Goal: Information Seeking & Learning: Learn about a topic

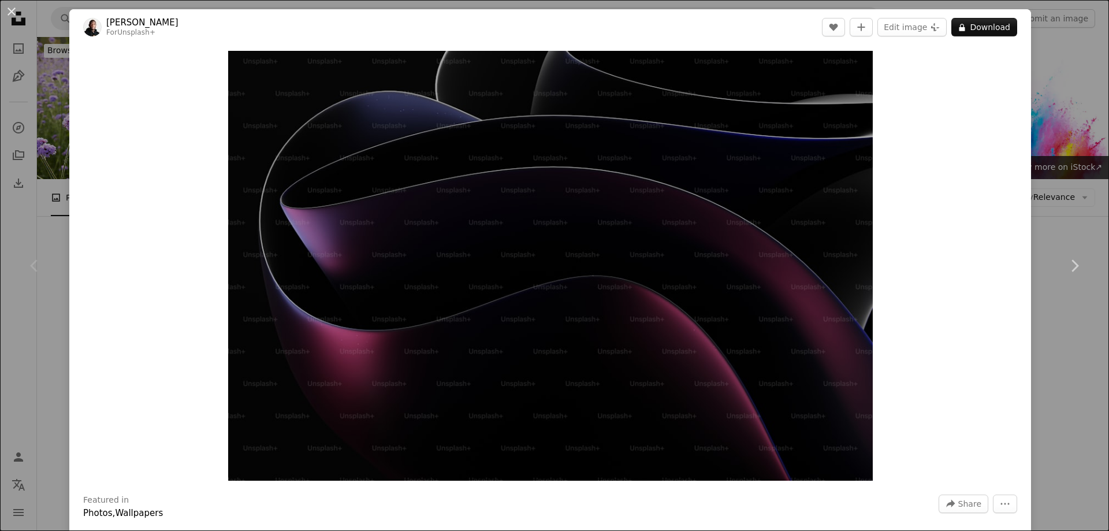
scroll to position [162, 0]
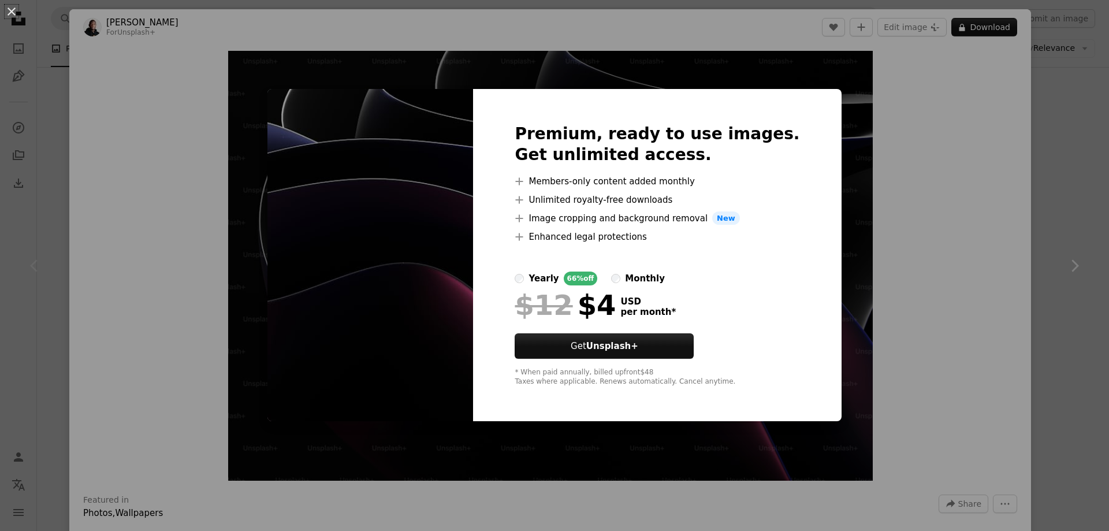
click at [802, 252] on div "Premium, ready to use images. Get unlimited access. A plus sign Members-only co…" at bounding box center [657, 255] width 368 height 333
drag, startPoint x: 989, startPoint y: 125, endPoint x: 1015, endPoint y: 100, distance: 35.5
click at [990, 124] on div "An X shape Premium, ready to use images. Get unlimited access. A plus sign Memb…" at bounding box center [554, 265] width 1109 height 531
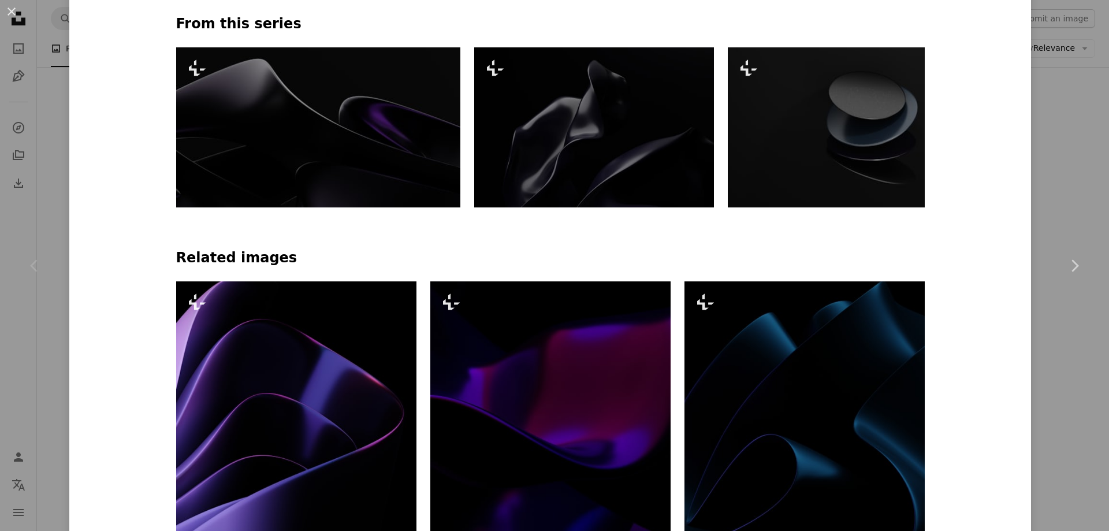
scroll to position [139, 0]
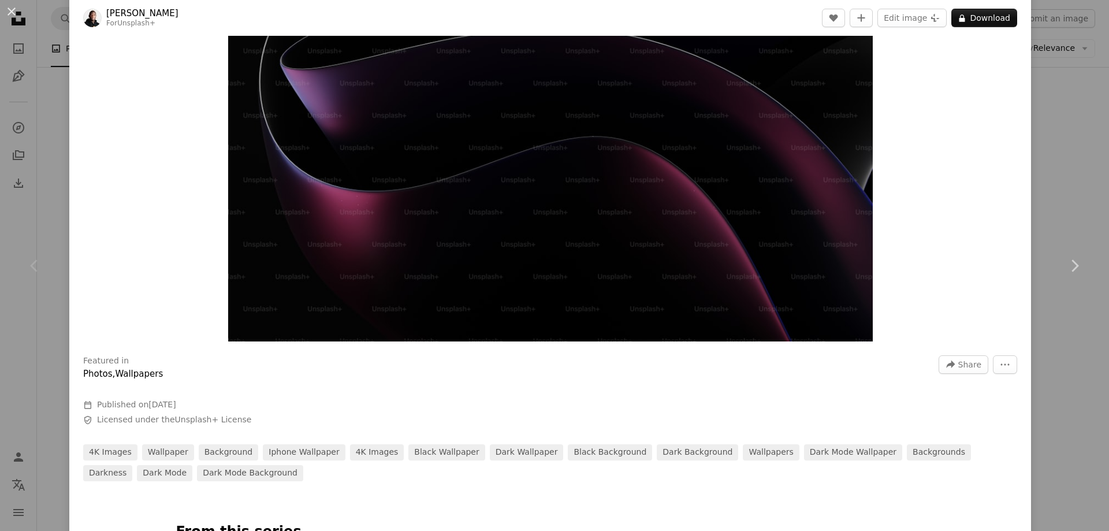
click at [1093, 68] on div "An X shape Chevron left Chevron right [PERSON_NAME] For Unsplash+ A heart A plu…" at bounding box center [554, 265] width 1109 height 531
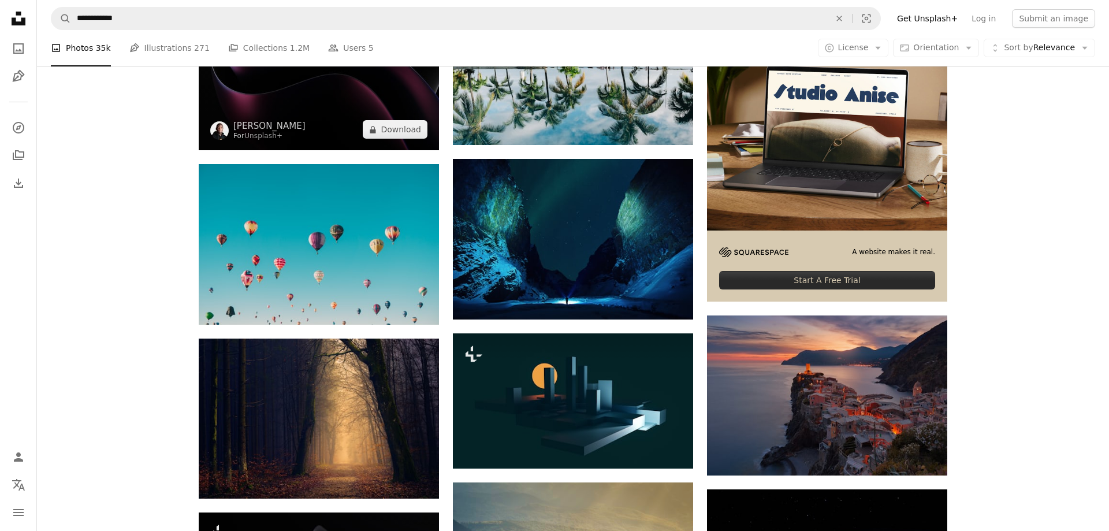
scroll to position [323, 0]
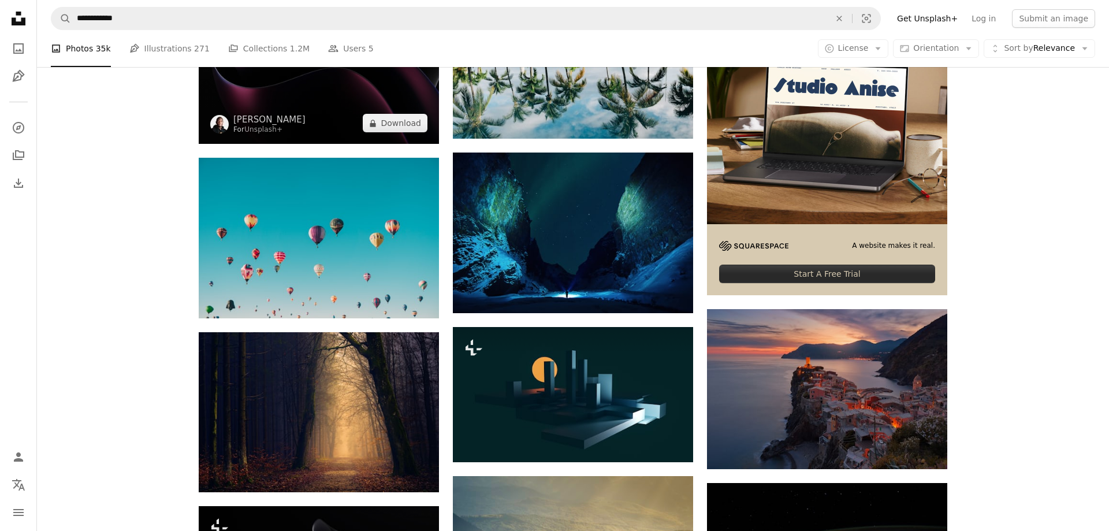
click at [384, 90] on img at bounding box center [319, 64] width 240 height 160
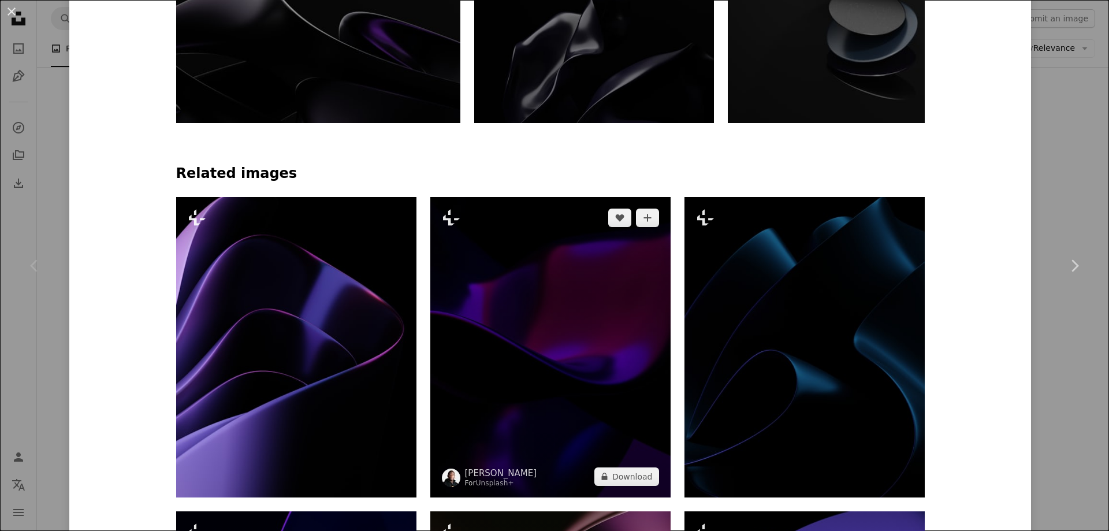
scroll to position [647, 0]
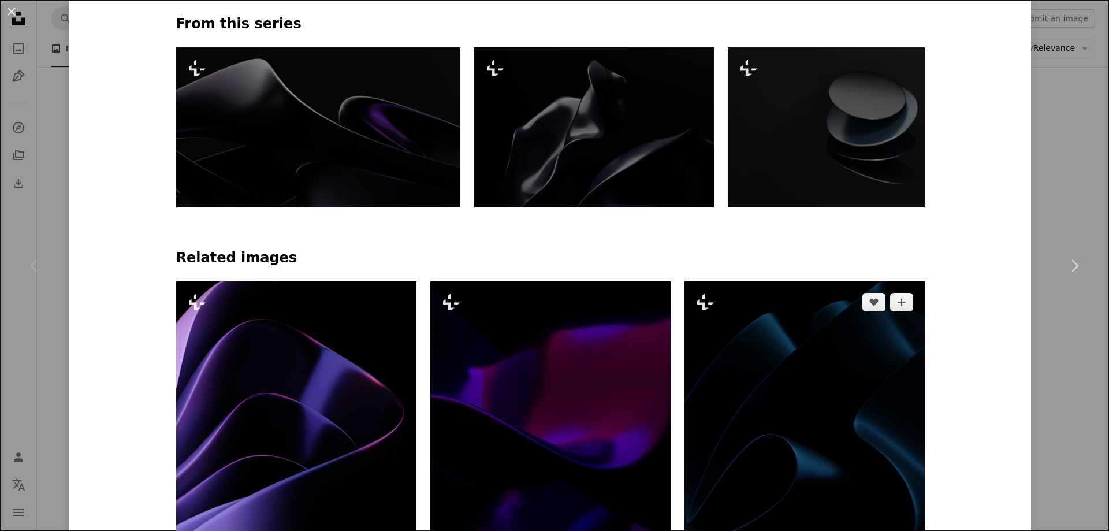
click at [847, 453] on img at bounding box center [804, 431] width 240 height 300
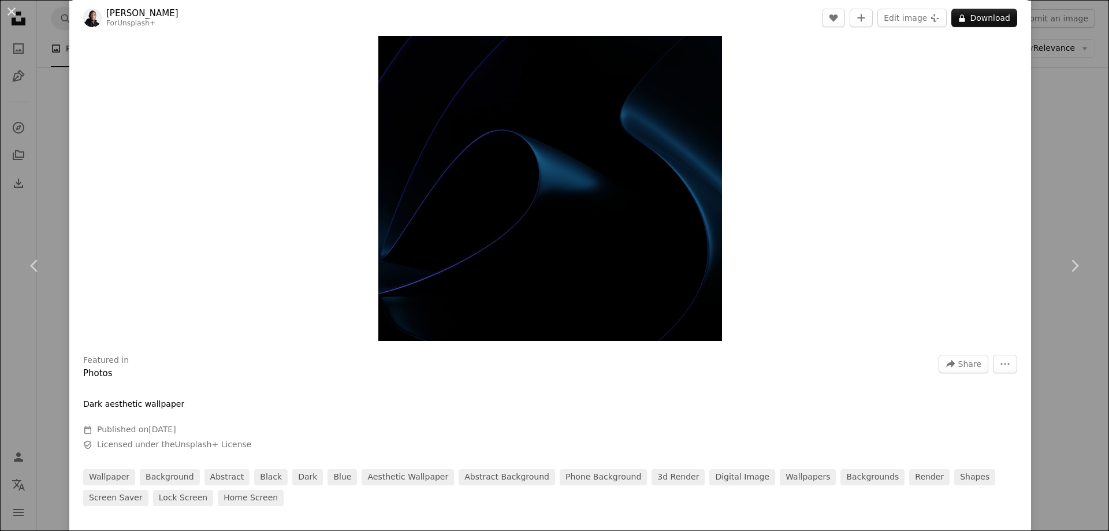
scroll to position [162, 0]
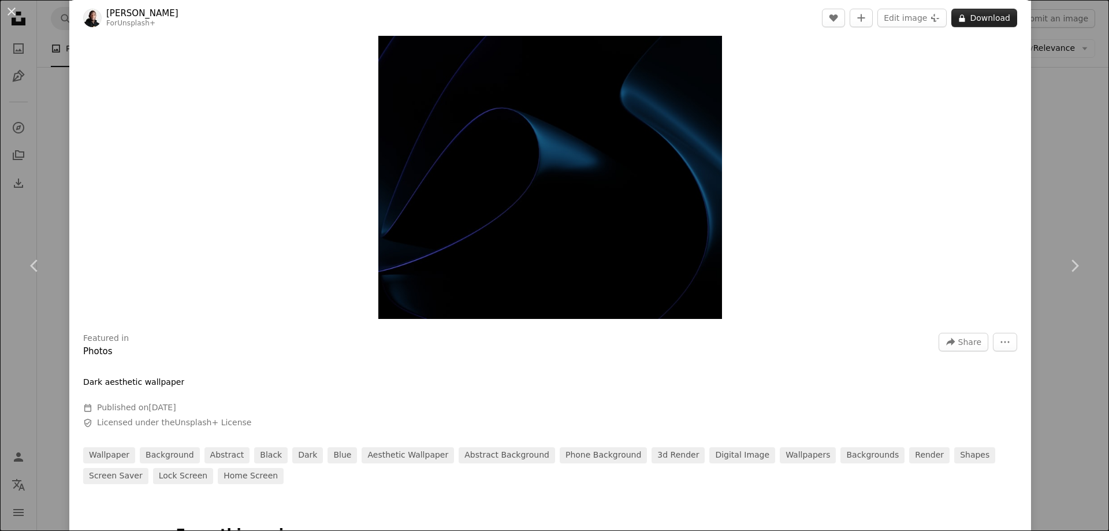
click at [1006, 23] on button "A lock Download" at bounding box center [984, 18] width 66 height 18
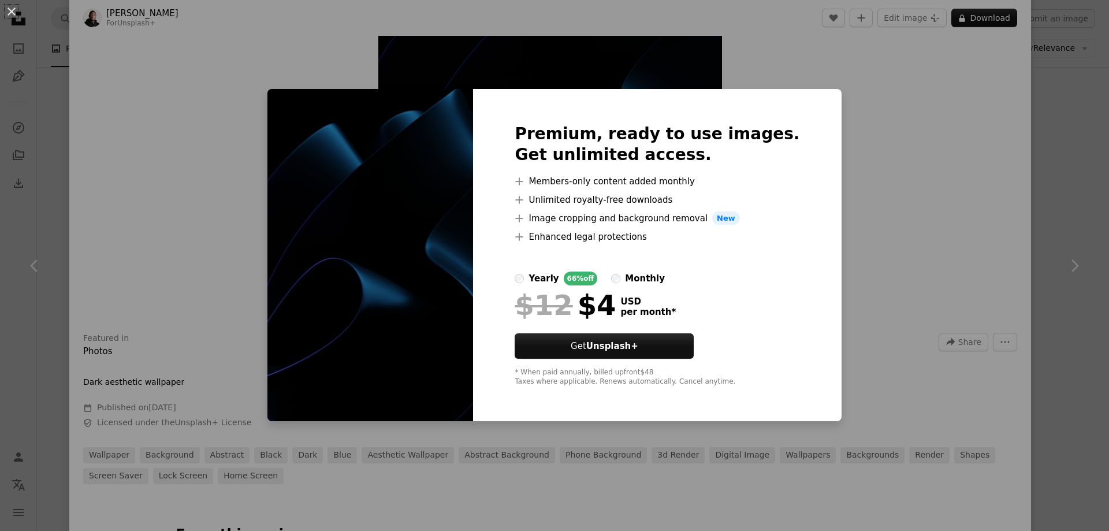
click at [828, 153] on div "An X shape Premium, ready to use images. Get unlimited access. A plus sign Memb…" at bounding box center [554, 265] width 1109 height 531
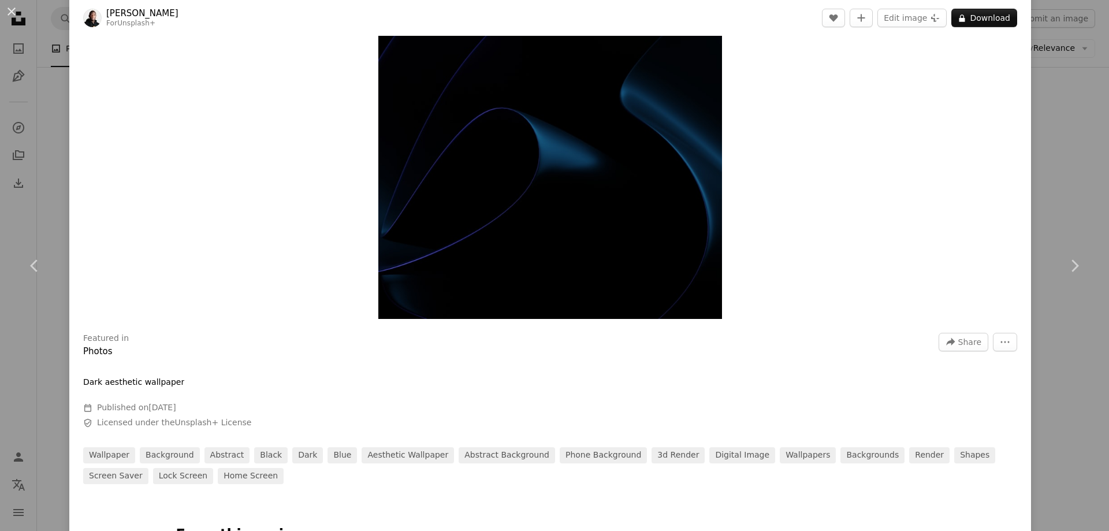
click at [1095, 147] on div "An X shape Chevron left Chevron right [PERSON_NAME] For Unsplash+ A heart A plu…" at bounding box center [554, 265] width 1109 height 531
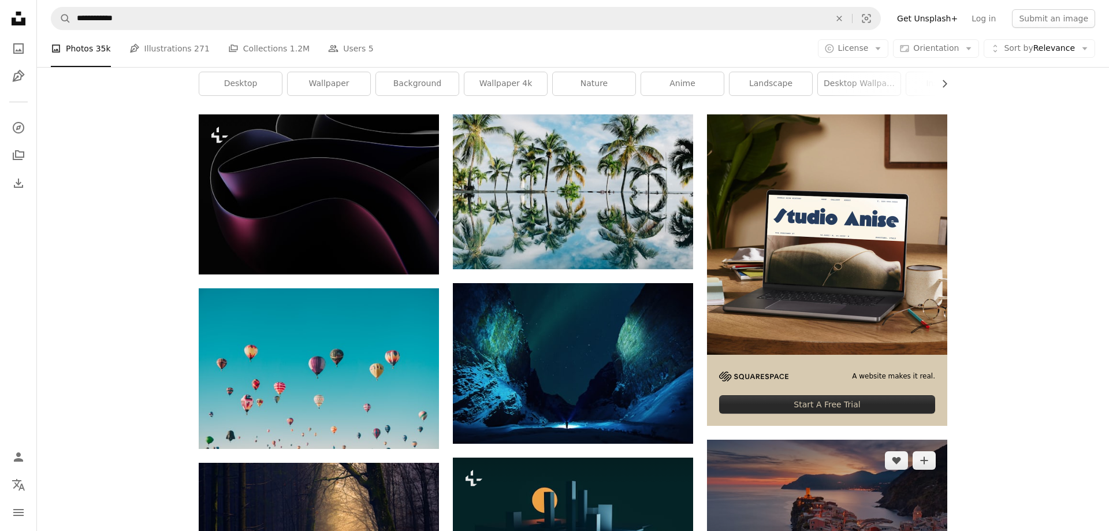
scroll to position [157, 0]
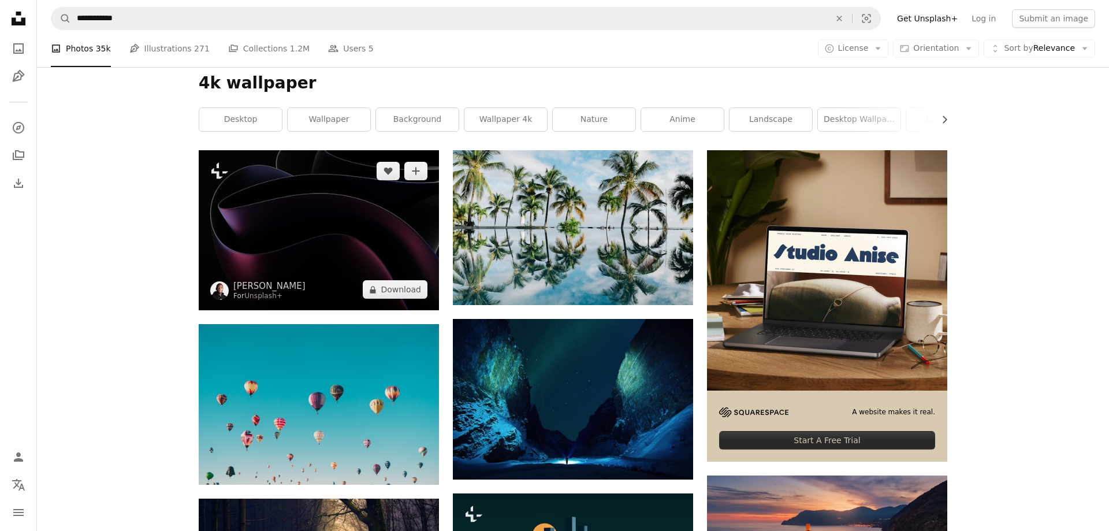
click at [366, 216] on img at bounding box center [319, 230] width 240 height 160
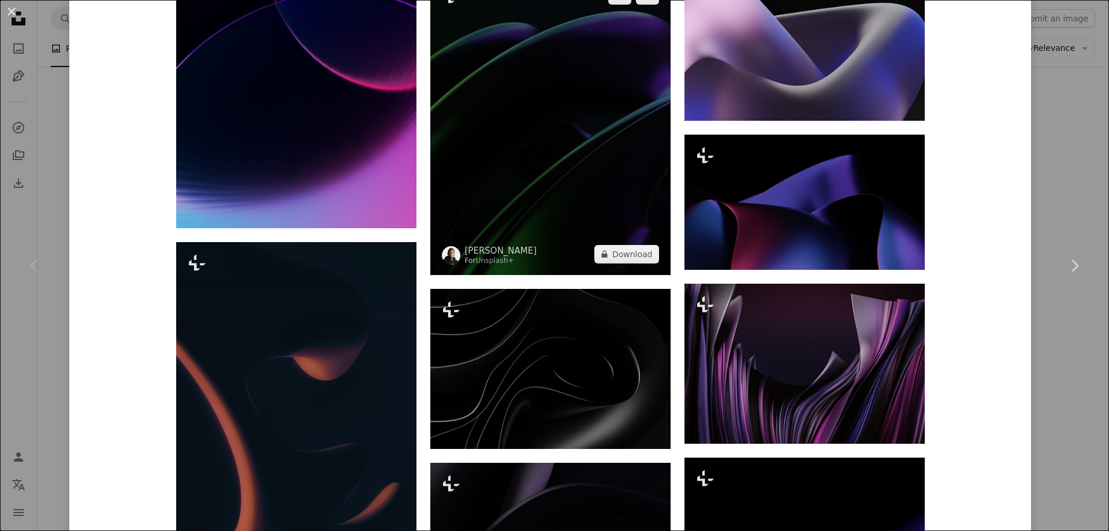
scroll to position [1779, 0]
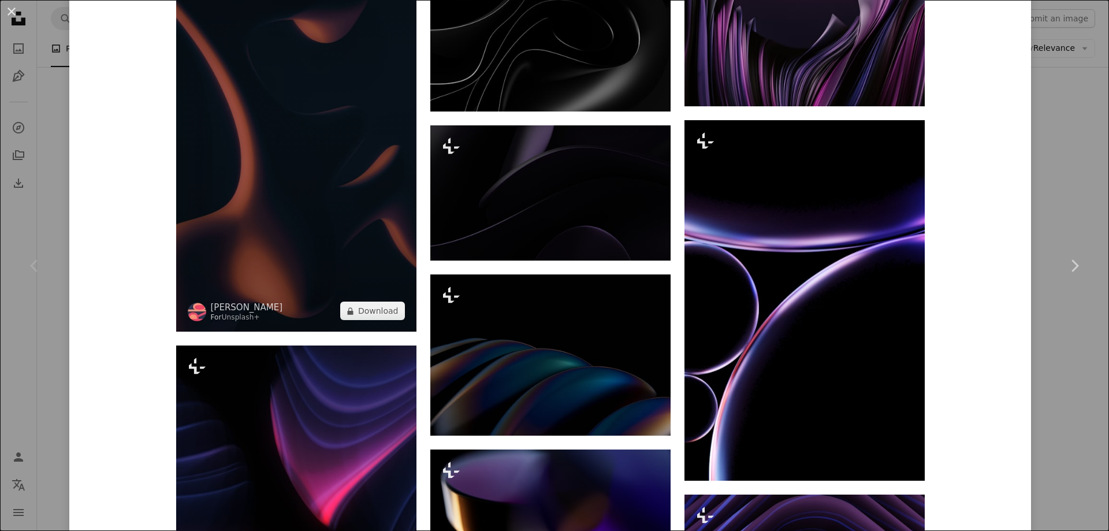
click at [293, 166] on img at bounding box center [296, 118] width 240 height 427
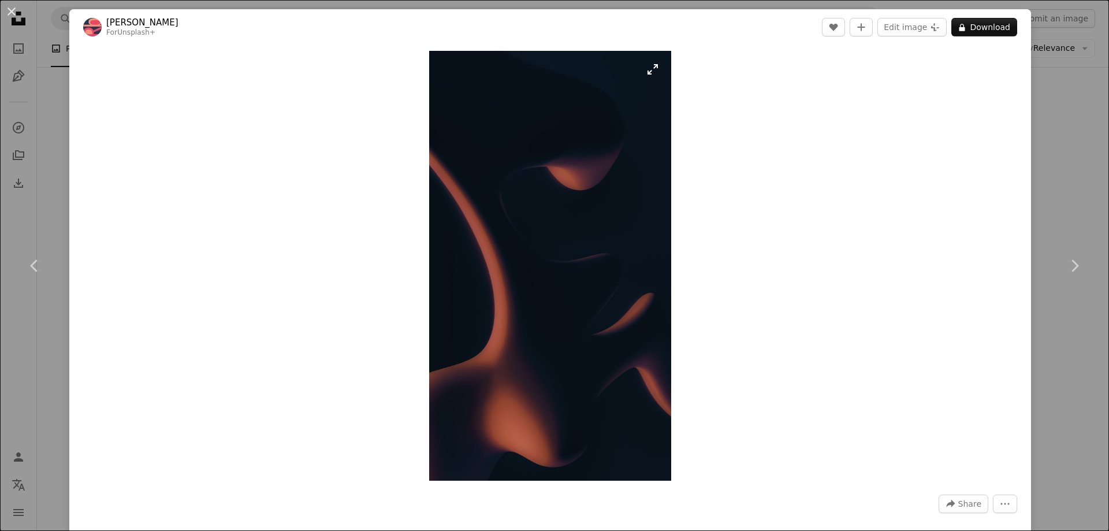
click at [600, 278] on img "Zoom in on this image" at bounding box center [550, 266] width 242 height 430
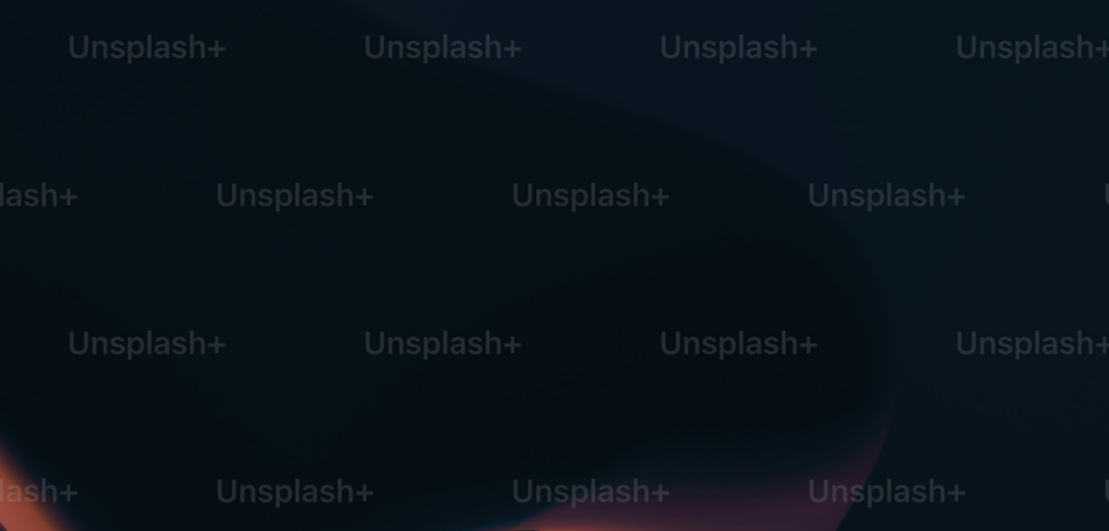
scroll to position [721, 0]
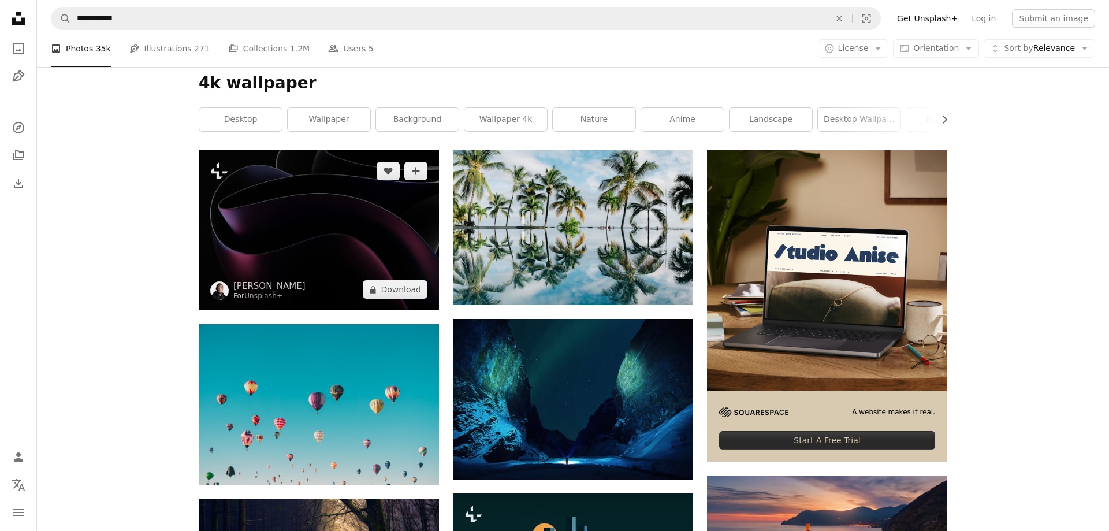
click at [281, 183] on img at bounding box center [319, 230] width 240 height 160
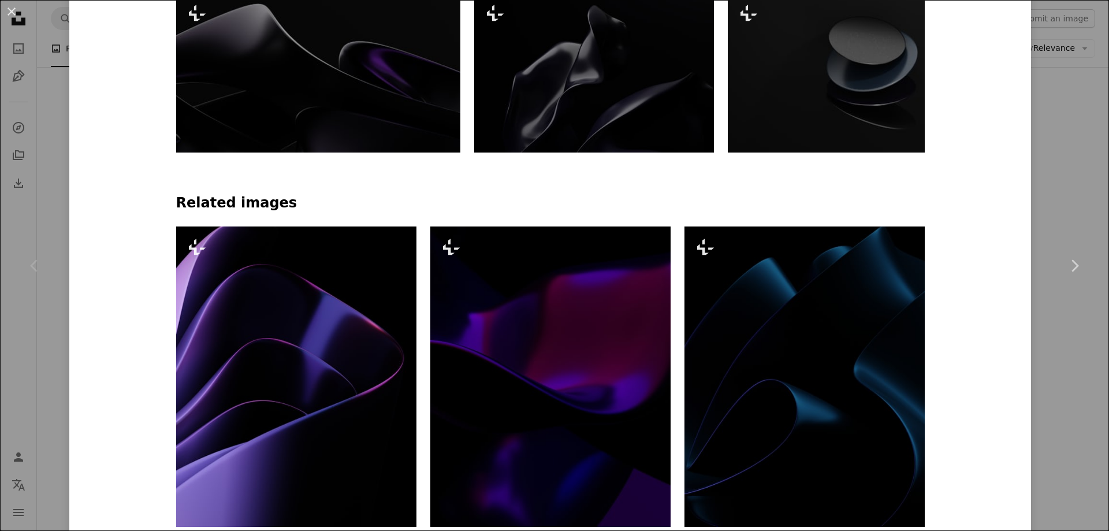
scroll to position [970, 0]
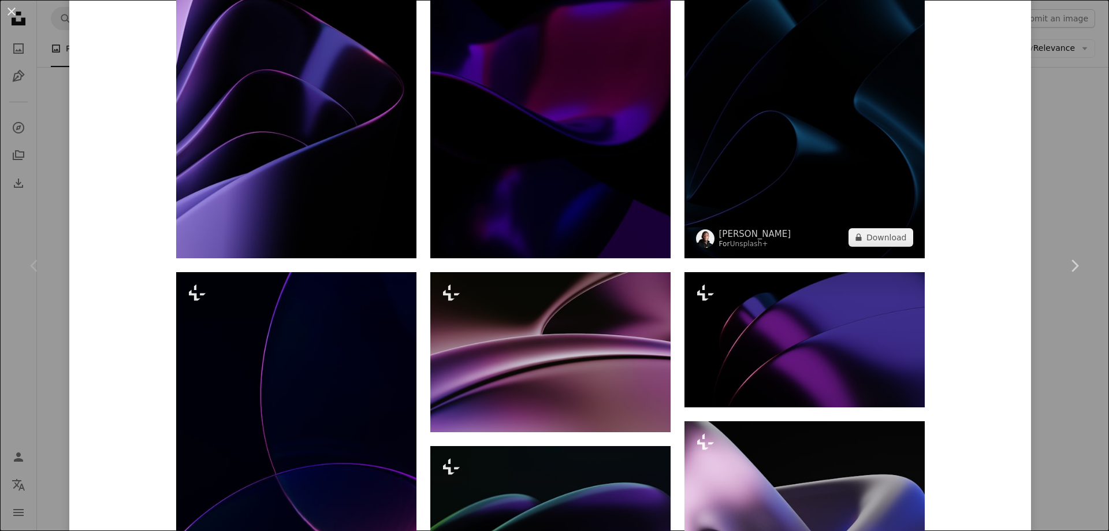
click at [750, 193] on img at bounding box center [804, 108] width 240 height 300
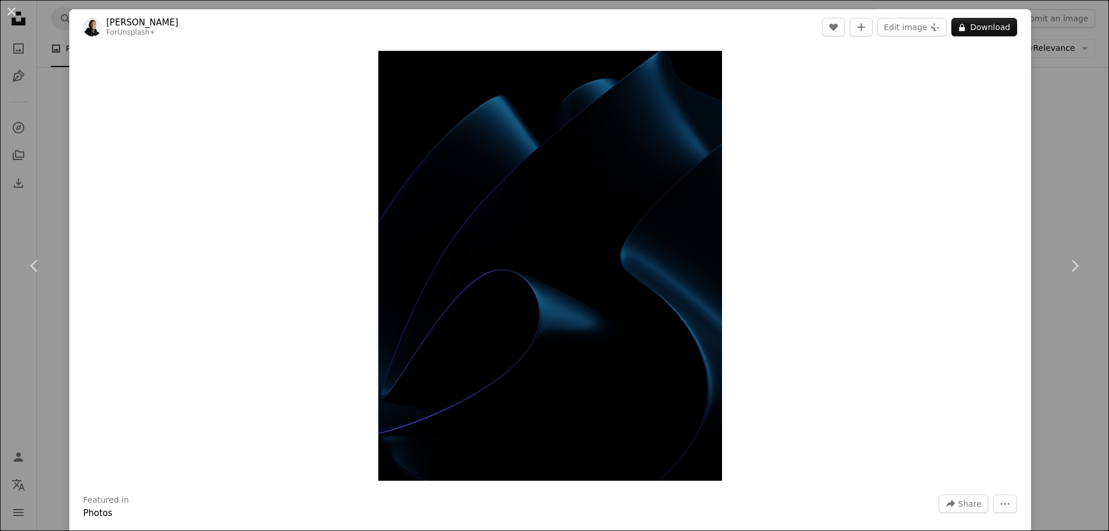
click at [1081, 62] on div "An X shape Chevron left Chevron right [PERSON_NAME] For Unsplash+ A heart A plu…" at bounding box center [554, 265] width 1109 height 531
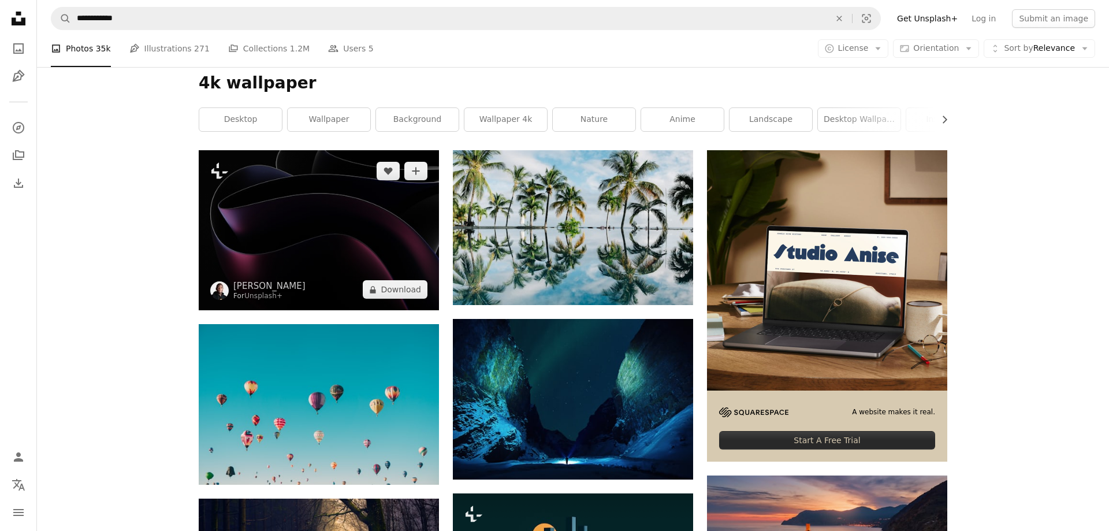
click at [345, 165] on img at bounding box center [319, 230] width 240 height 160
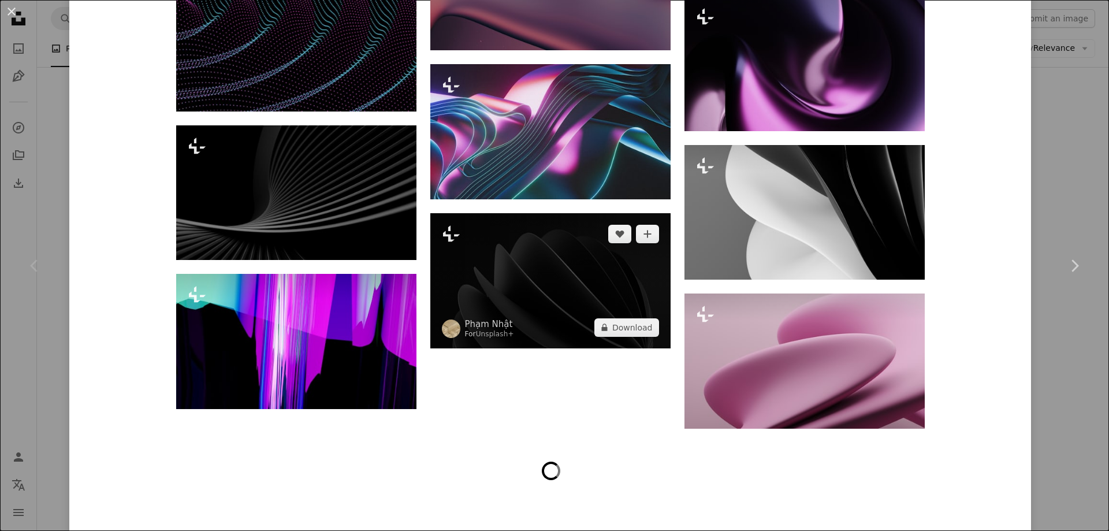
scroll to position [7960, 0]
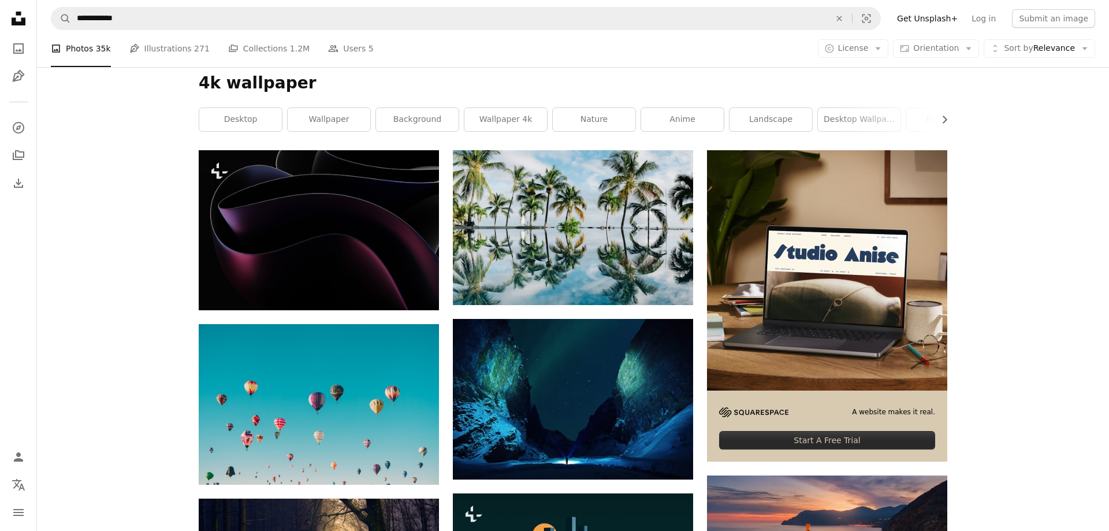
click at [11, 25] on icon "Unsplash logo Unsplash Home" at bounding box center [18, 18] width 23 height 23
